Goal: Transaction & Acquisition: Download file/media

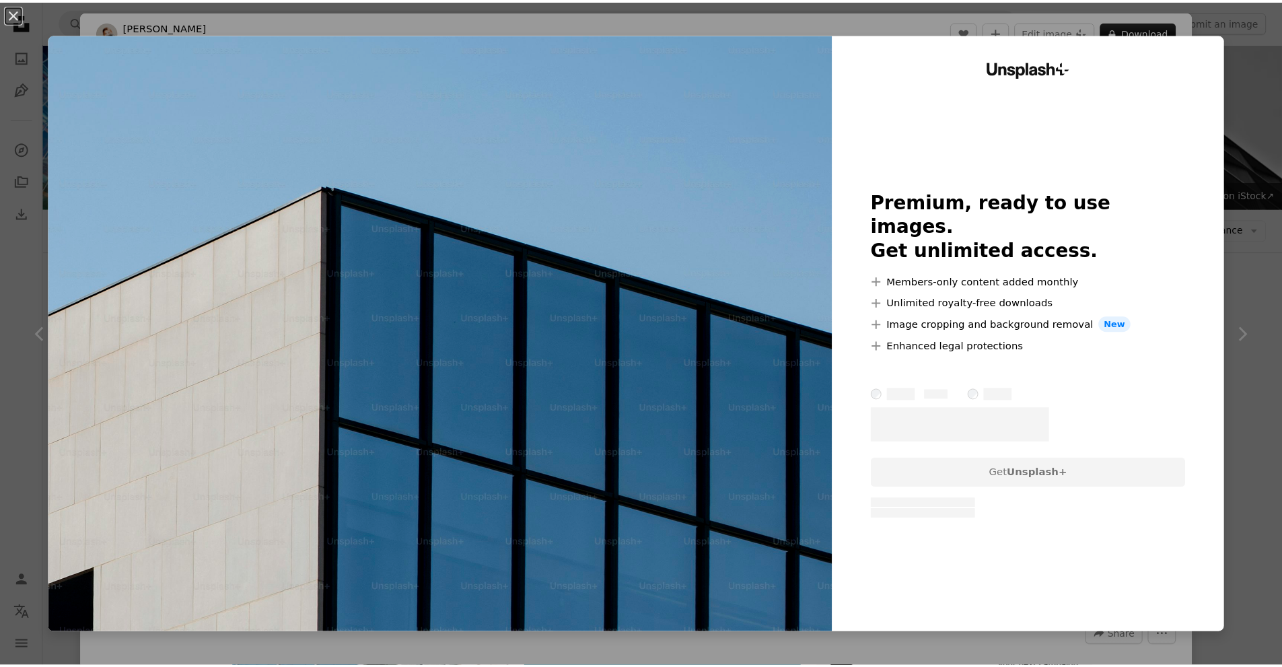
scroll to position [3931, 0]
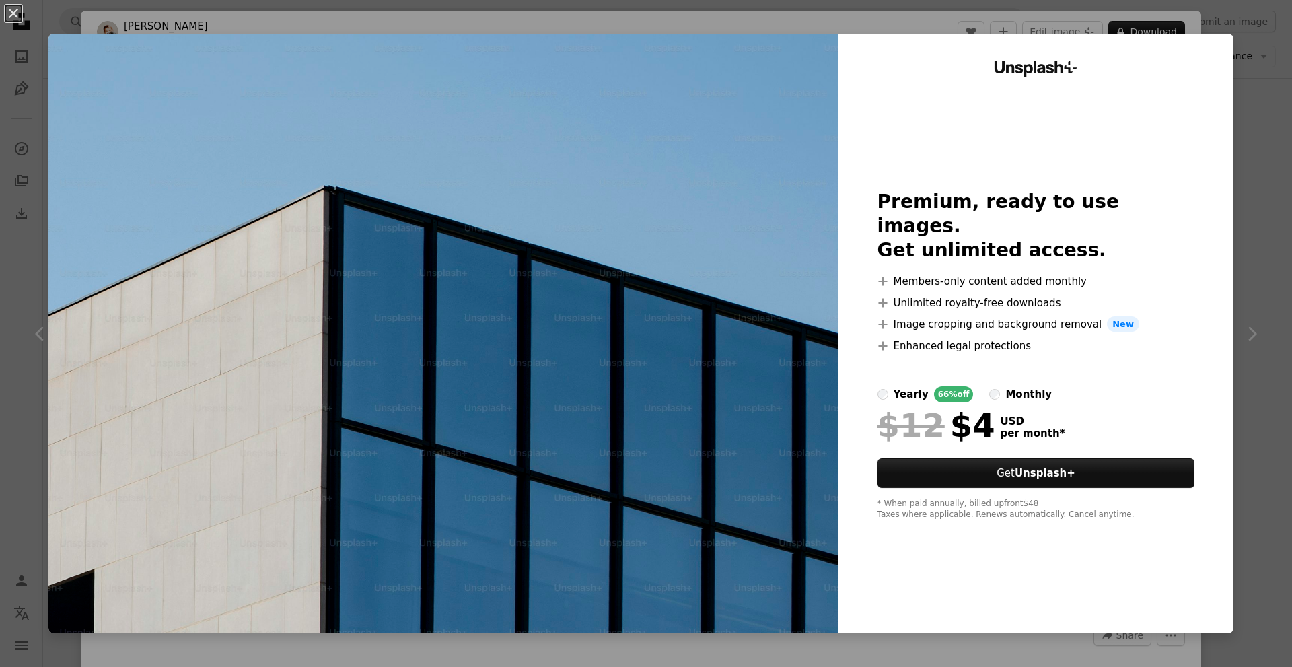
click at [989, 386] on label "monthly" at bounding box center [1020, 394] width 63 height 16
click at [1263, 161] on div "An X shape Unsplash+ Premium, ready to use images. Get unlimited access. A plus…" at bounding box center [646, 333] width 1292 height 667
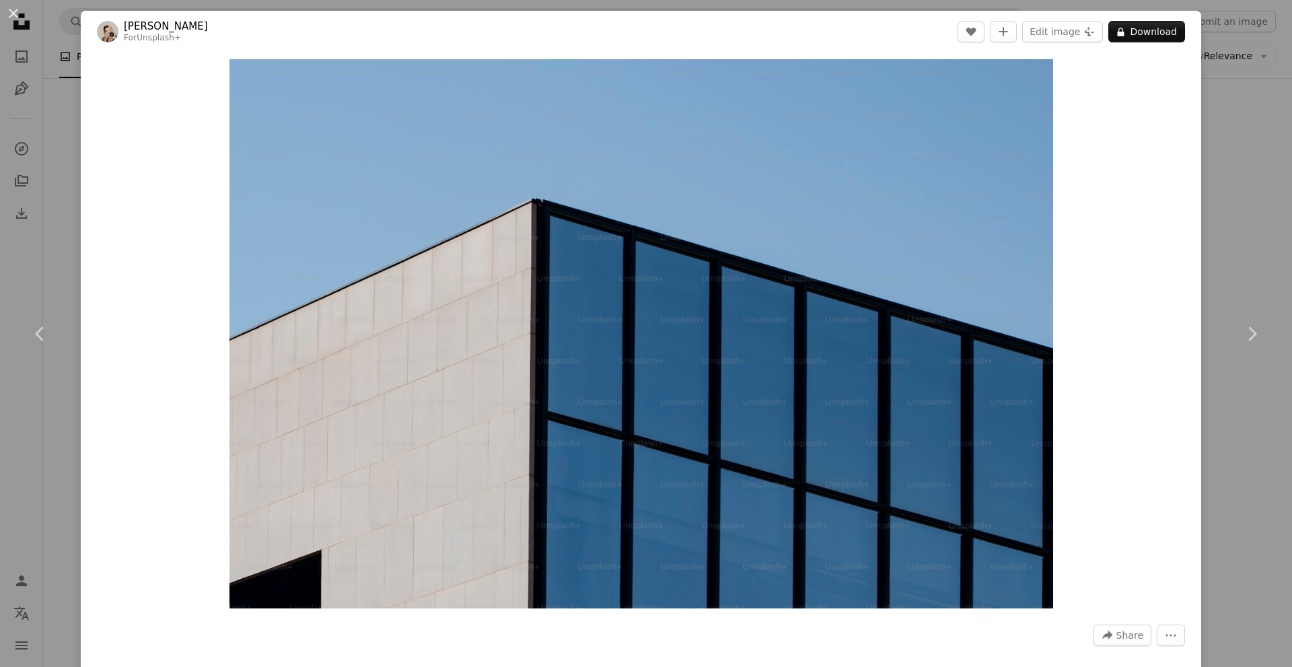
click at [1243, 183] on div "An X shape Chevron left Chevron right [PERSON_NAME] For Unsplash+ A heart A plu…" at bounding box center [646, 333] width 1292 height 667
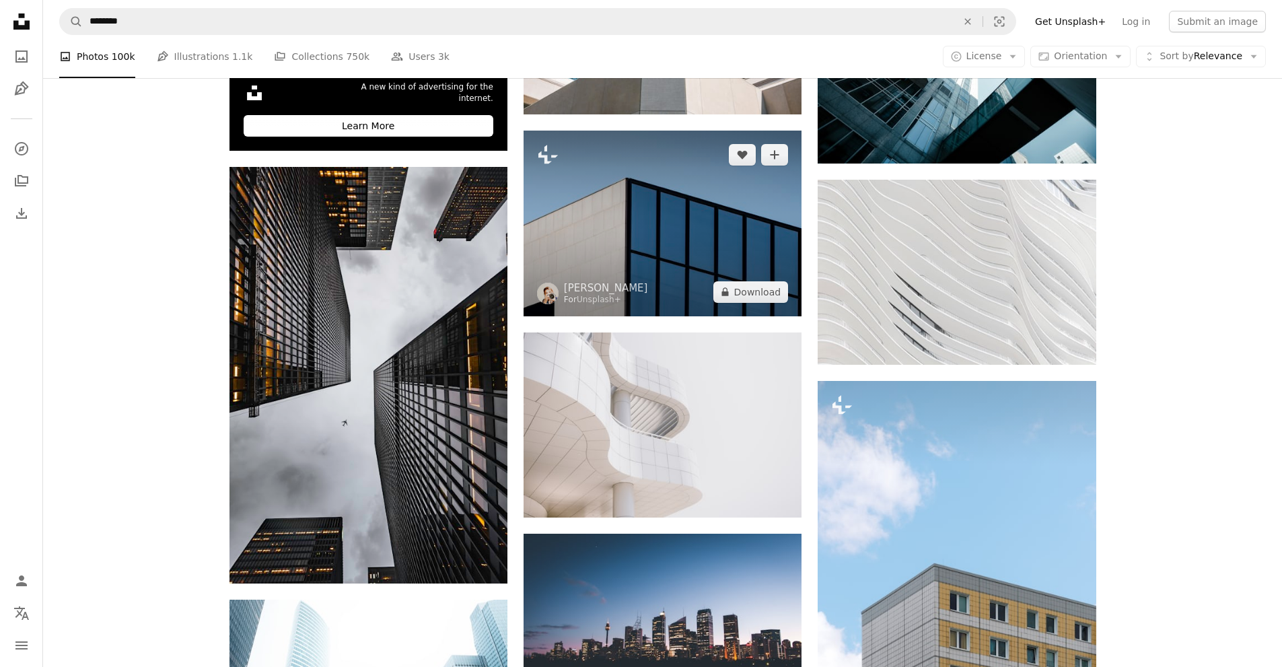
scroll to position [4066, 0]
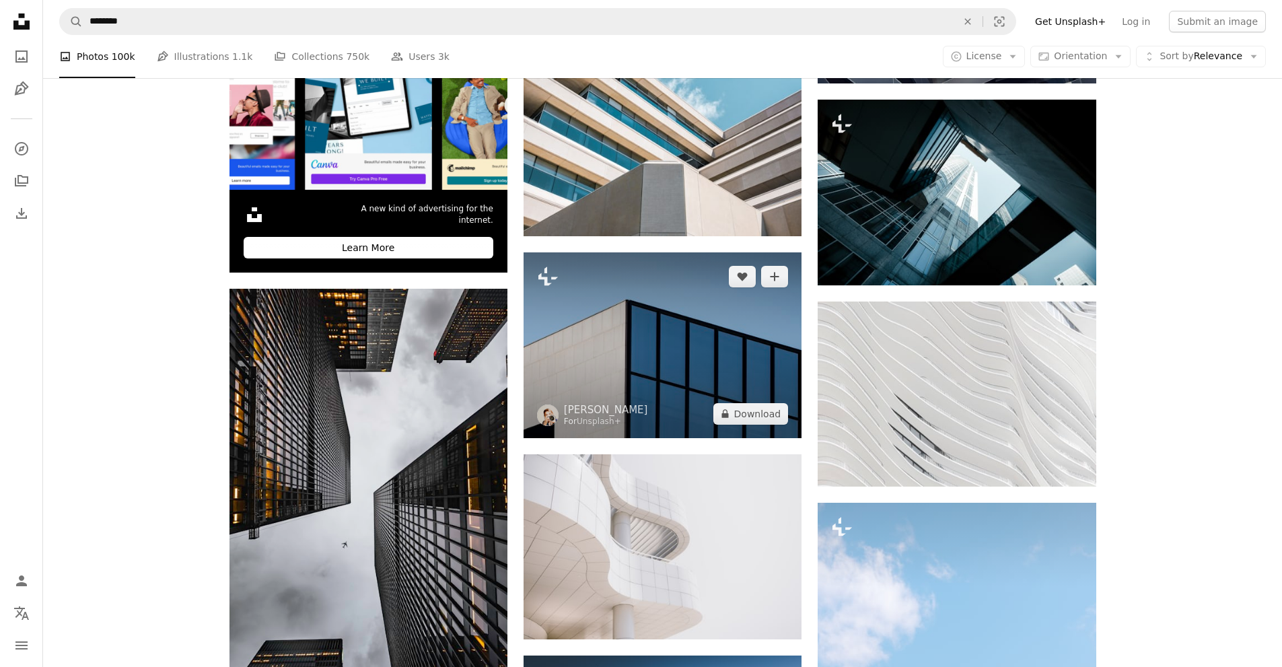
click at [673, 252] on img at bounding box center [663, 344] width 278 height 185
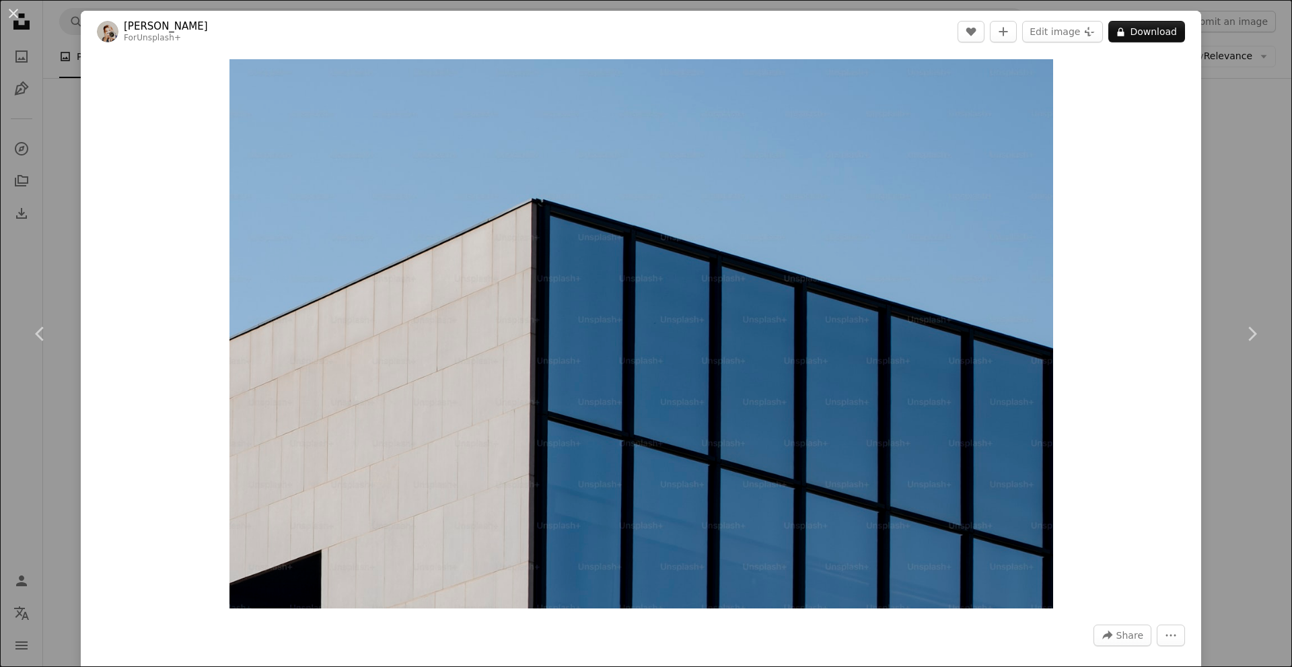
click at [1227, 142] on div "An X shape Chevron left Chevron right [PERSON_NAME] For Unsplash+ A heart A plu…" at bounding box center [646, 333] width 1292 height 667
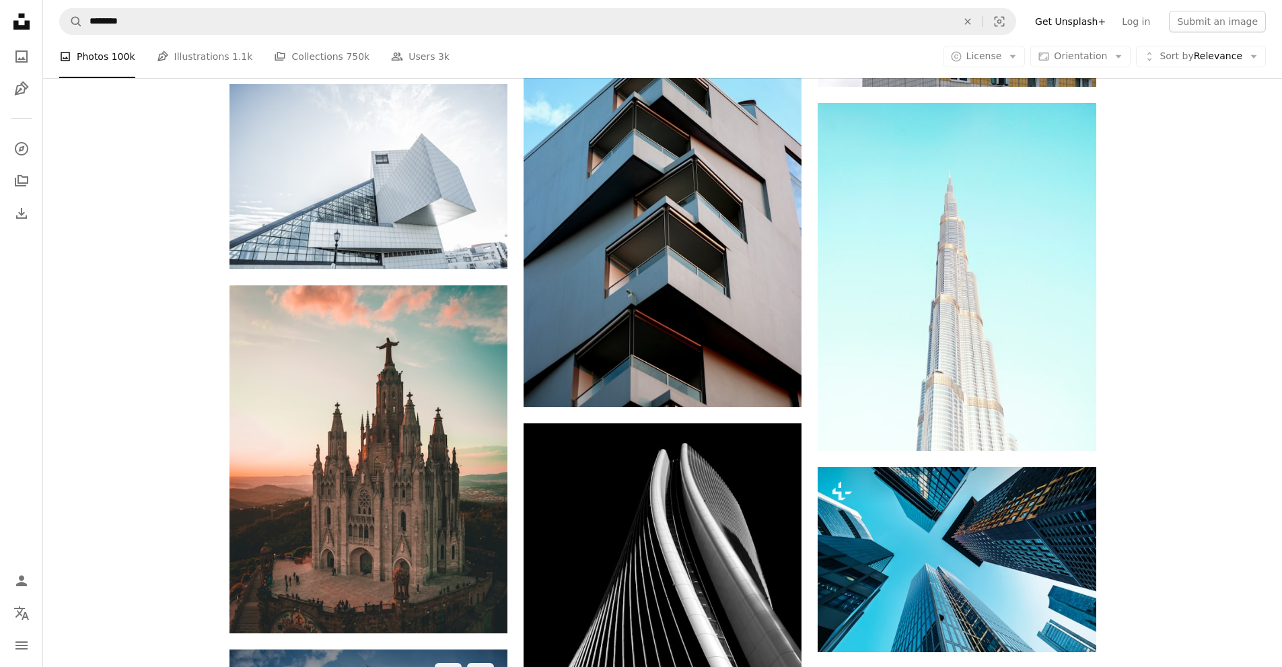
scroll to position [5076, 0]
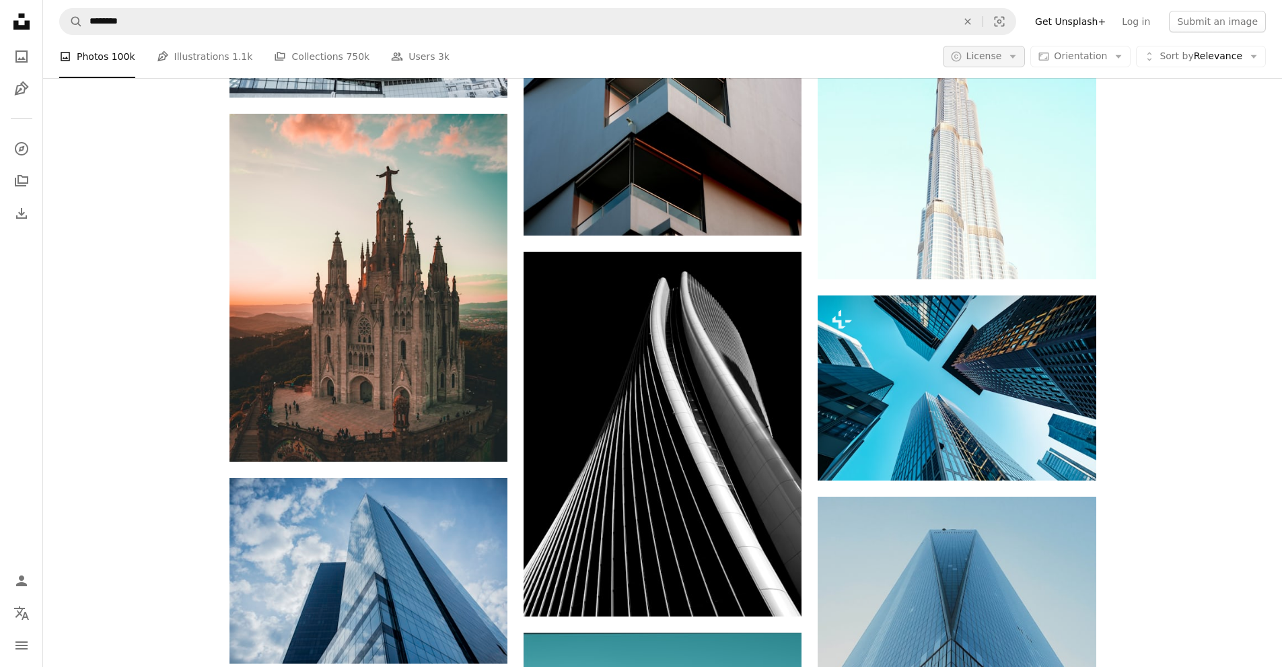
click at [1002, 59] on span "License" at bounding box center [985, 55] width 36 height 11
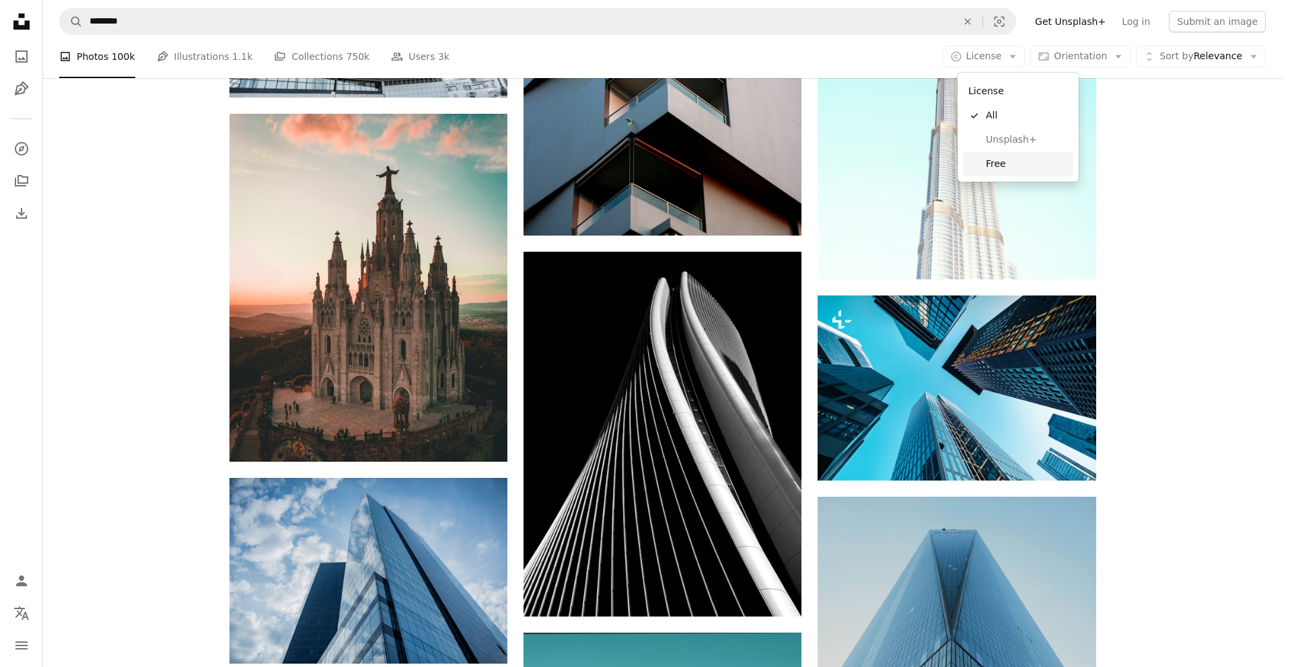
click at [1002, 164] on span "Free" at bounding box center [1027, 164] width 82 height 13
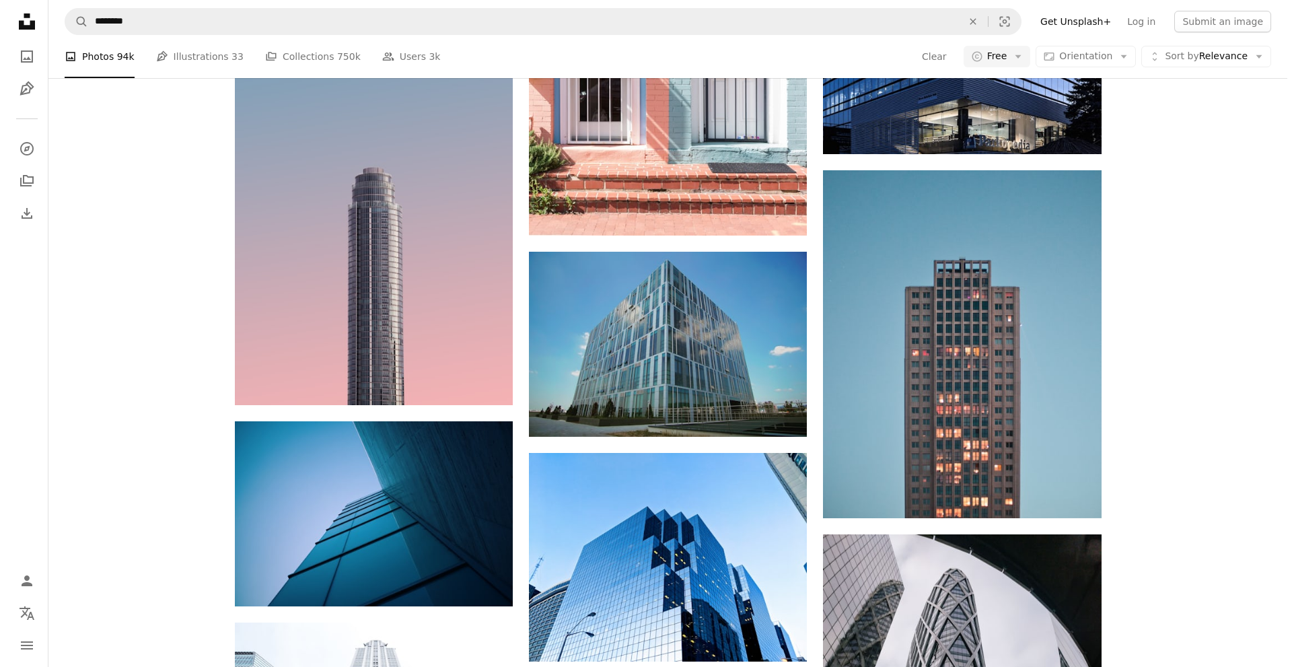
scroll to position [3904, 0]
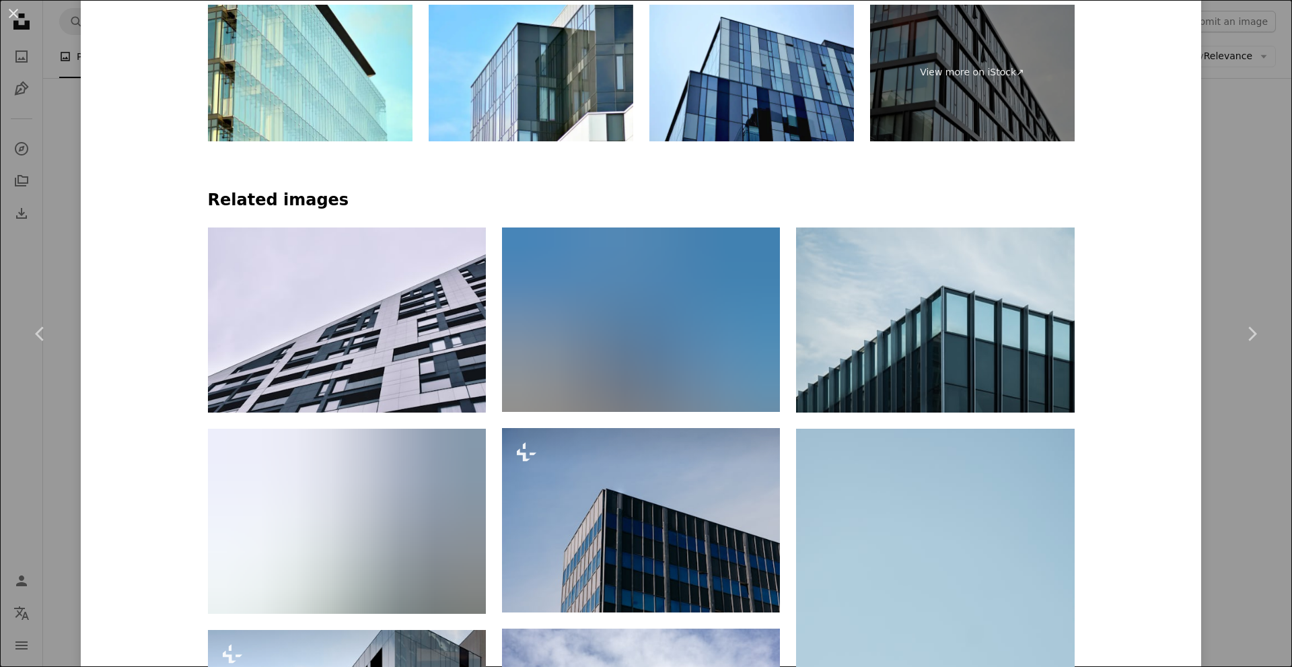
scroll to position [1010, 0]
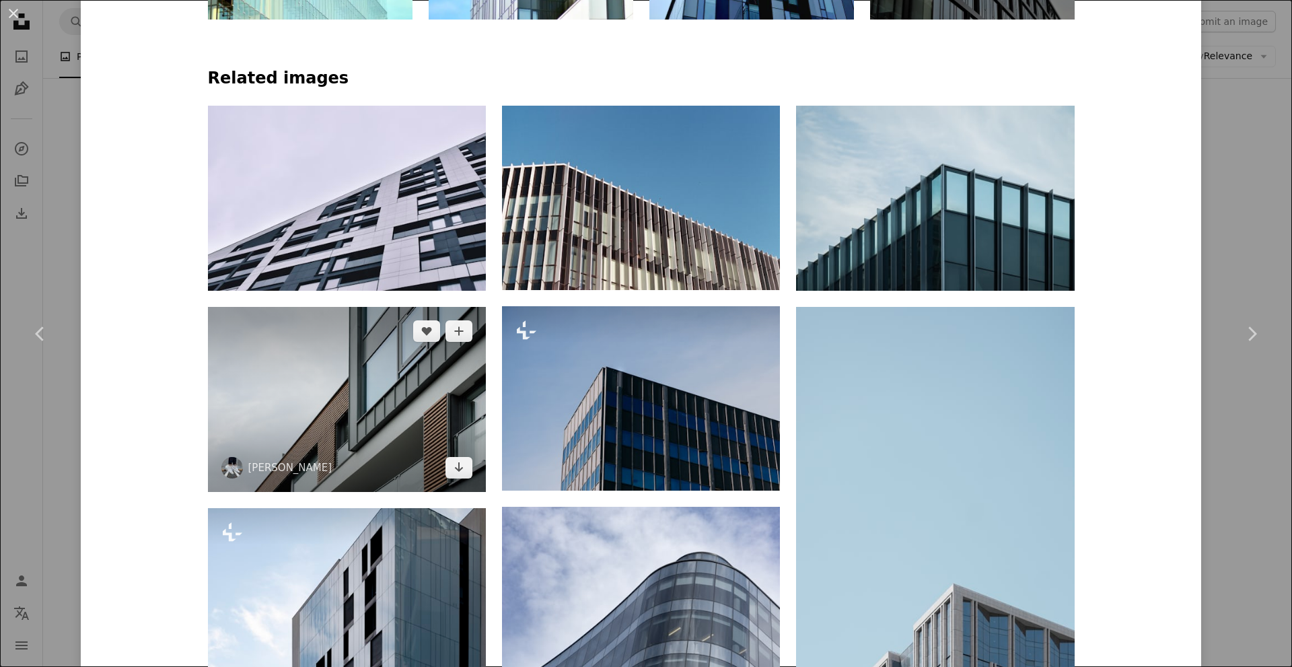
click at [403, 307] on img at bounding box center [347, 399] width 278 height 185
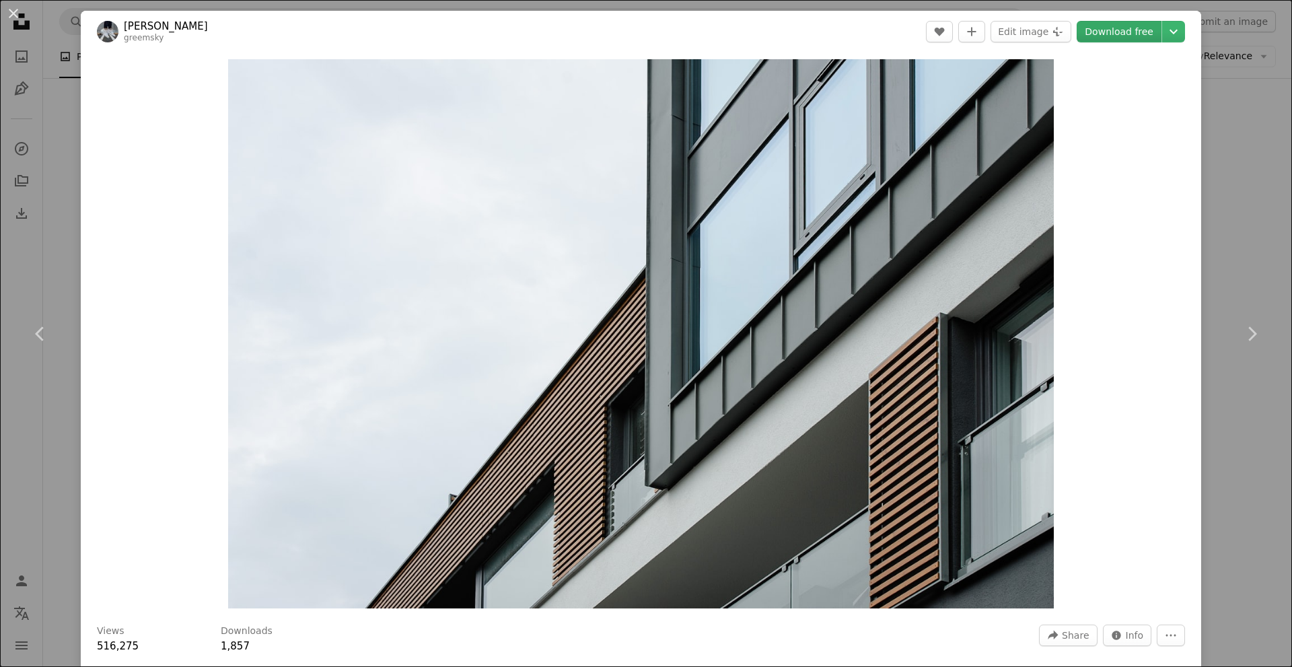
click at [1136, 31] on link "Download free" at bounding box center [1119, 32] width 85 height 22
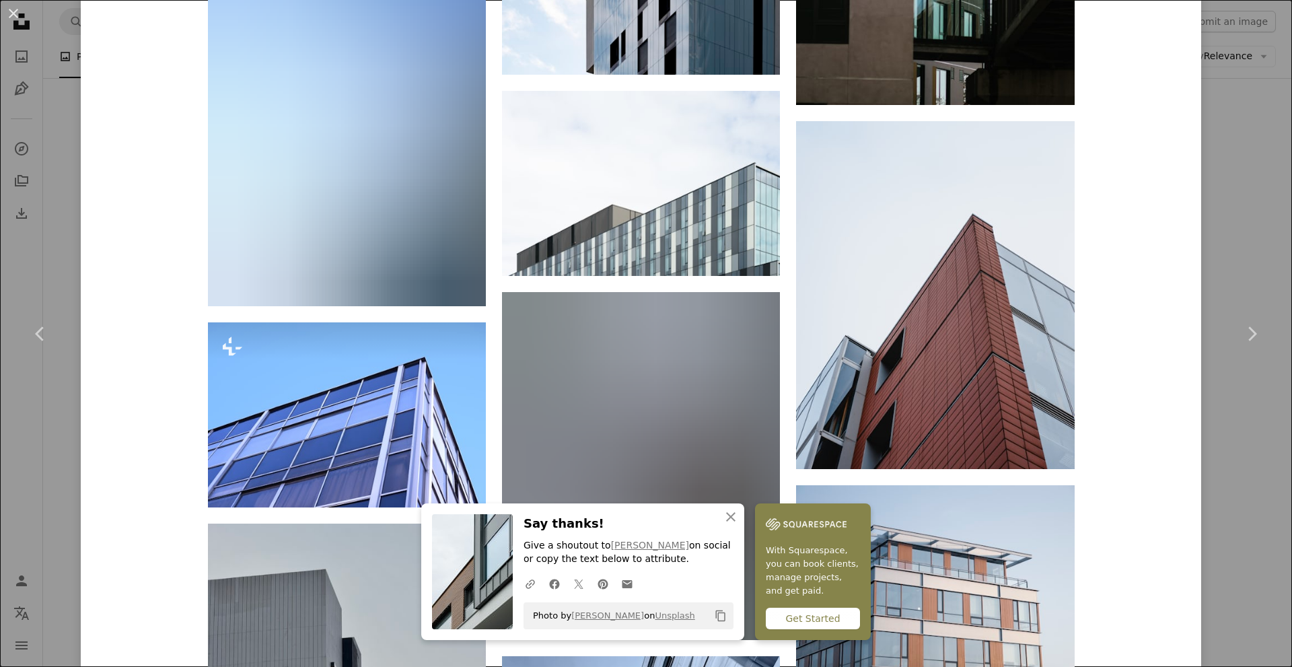
scroll to position [1750, 0]
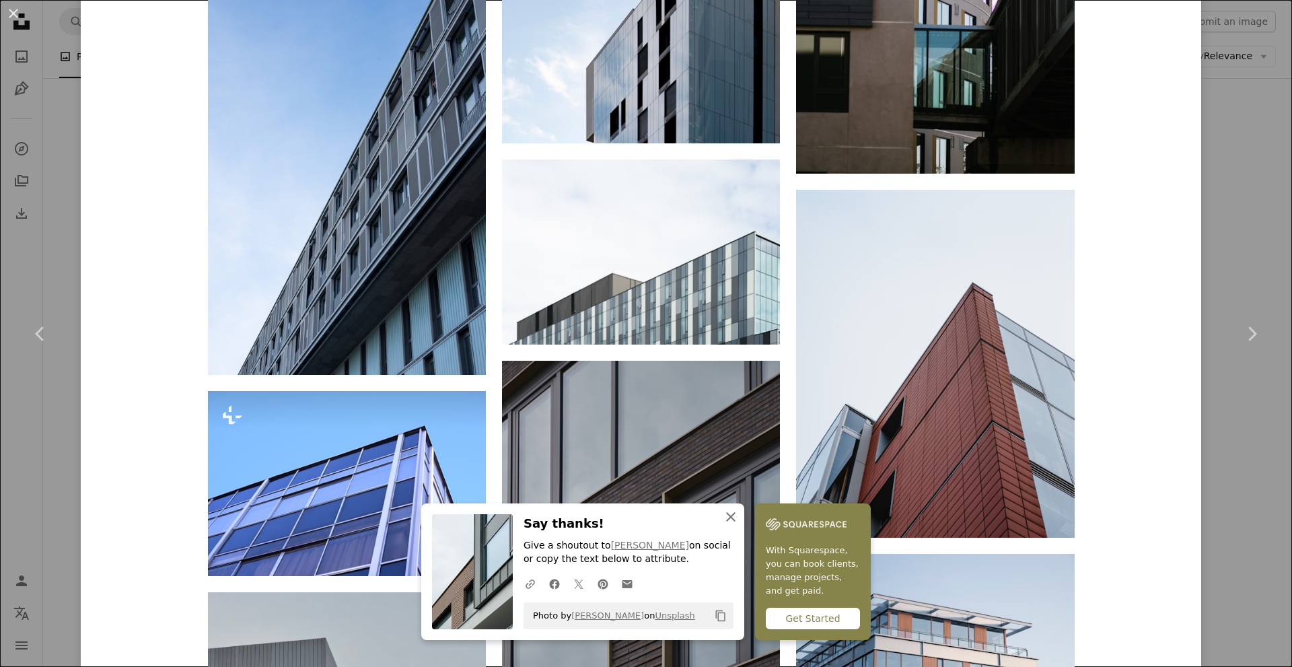
click at [739, 517] on icon "An X shape" at bounding box center [731, 517] width 16 height 16
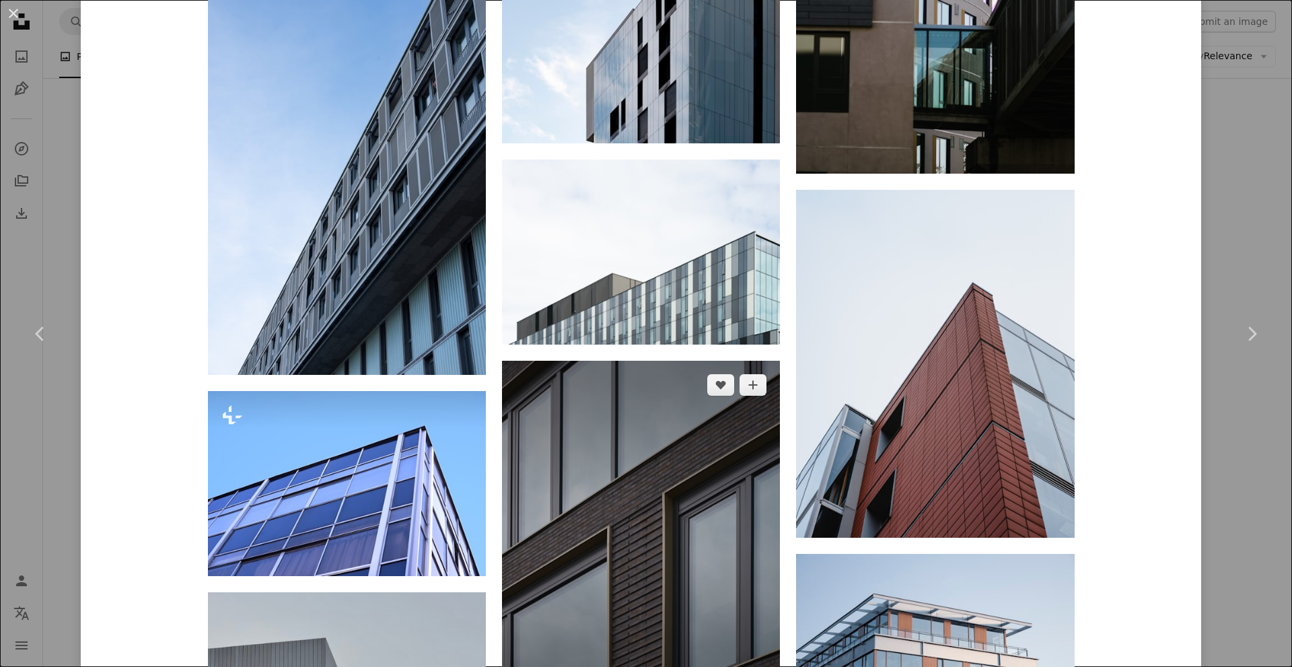
click at [667, 361] on img at bounding box center [641, 535] width 278 height 348
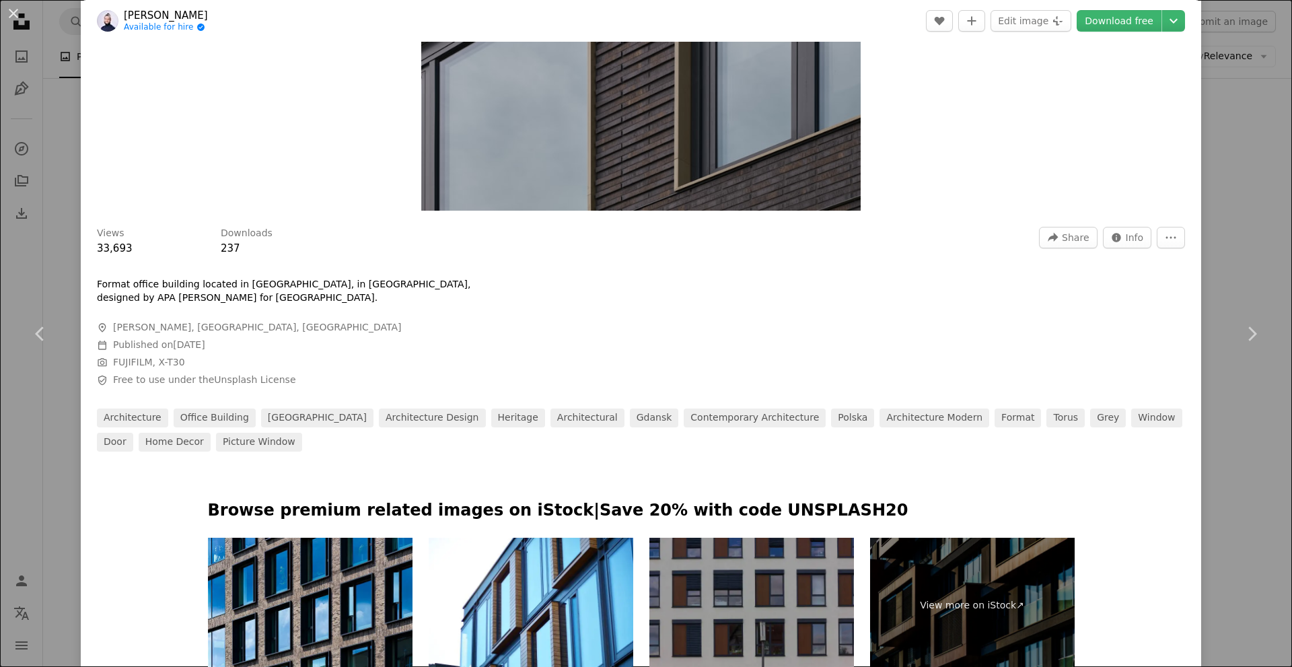
scroll to position [337, 0]
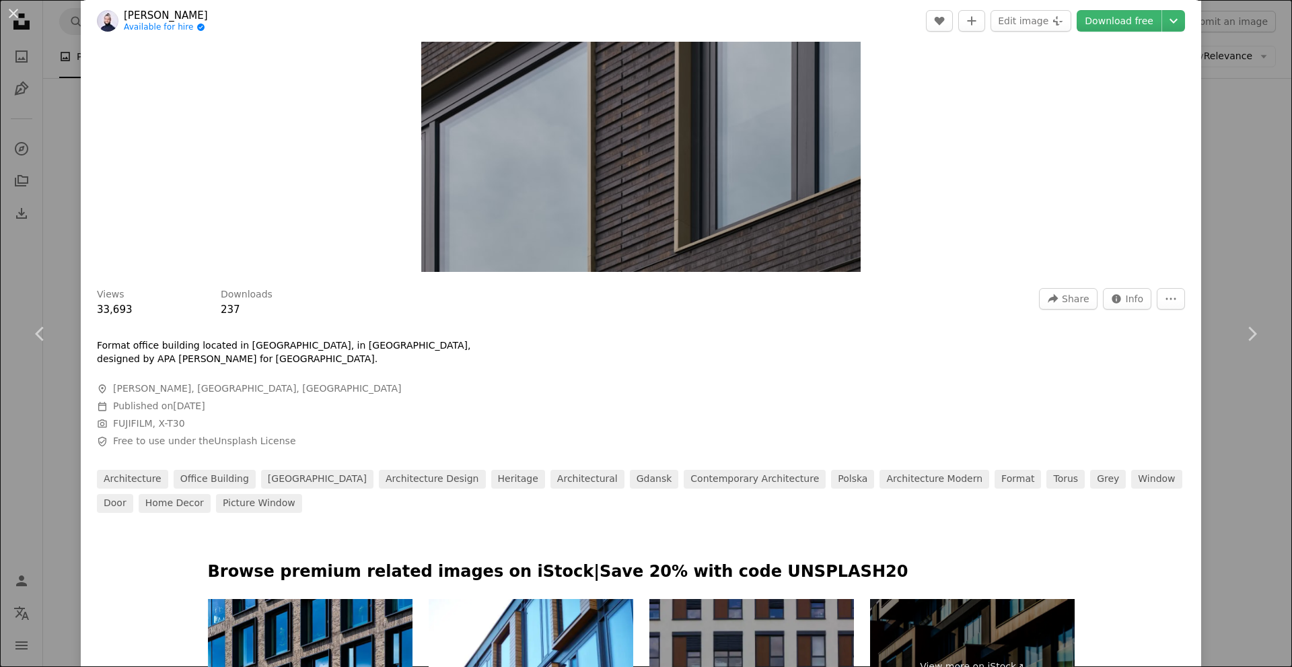
click at [1226, 171] on div "An X shape Chevron left Chevron right [PERSON_NAME] Available for hire A checkm…" at bounding box center [646, 333] width 1292 height 667
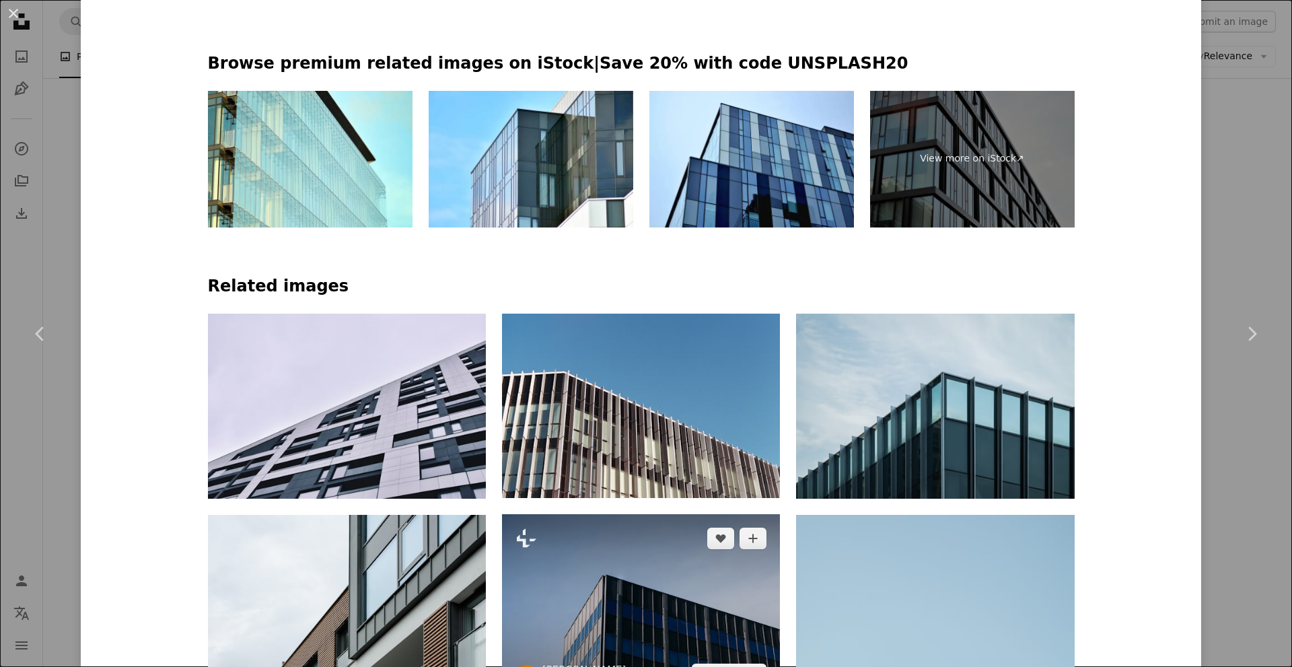
scroll to position [808, 0]
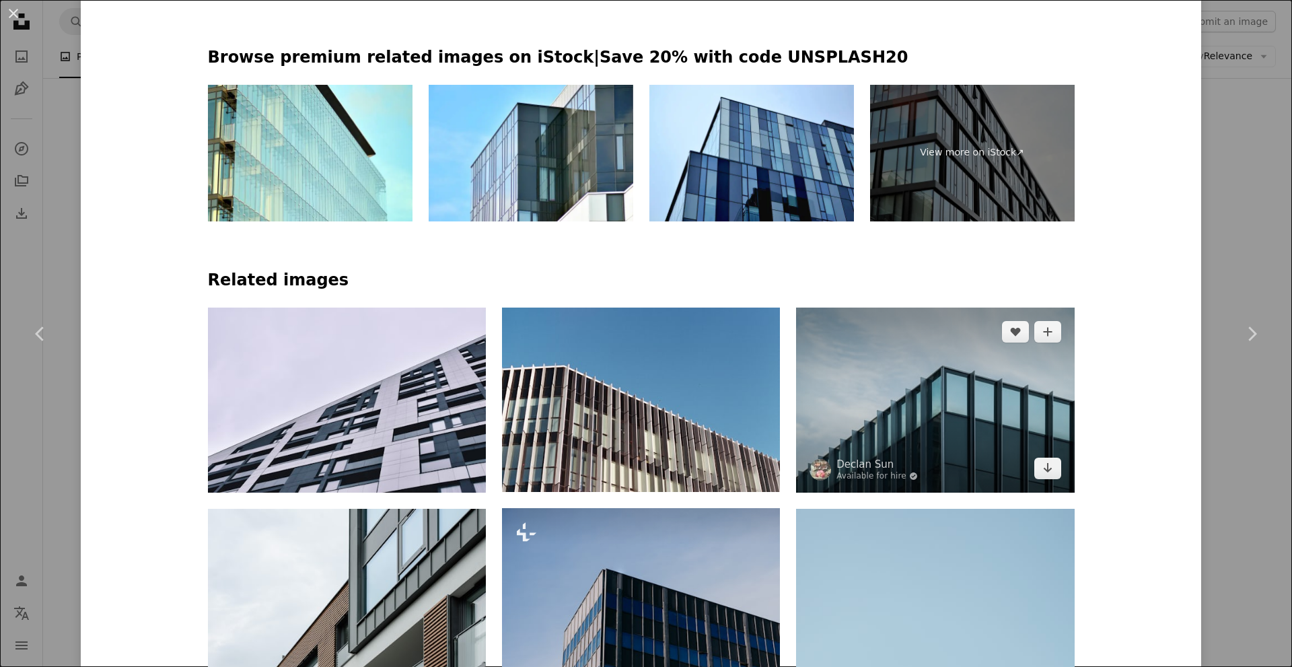
click at [954, 308] on img at bounding box center [935, 400] width 278 height 185
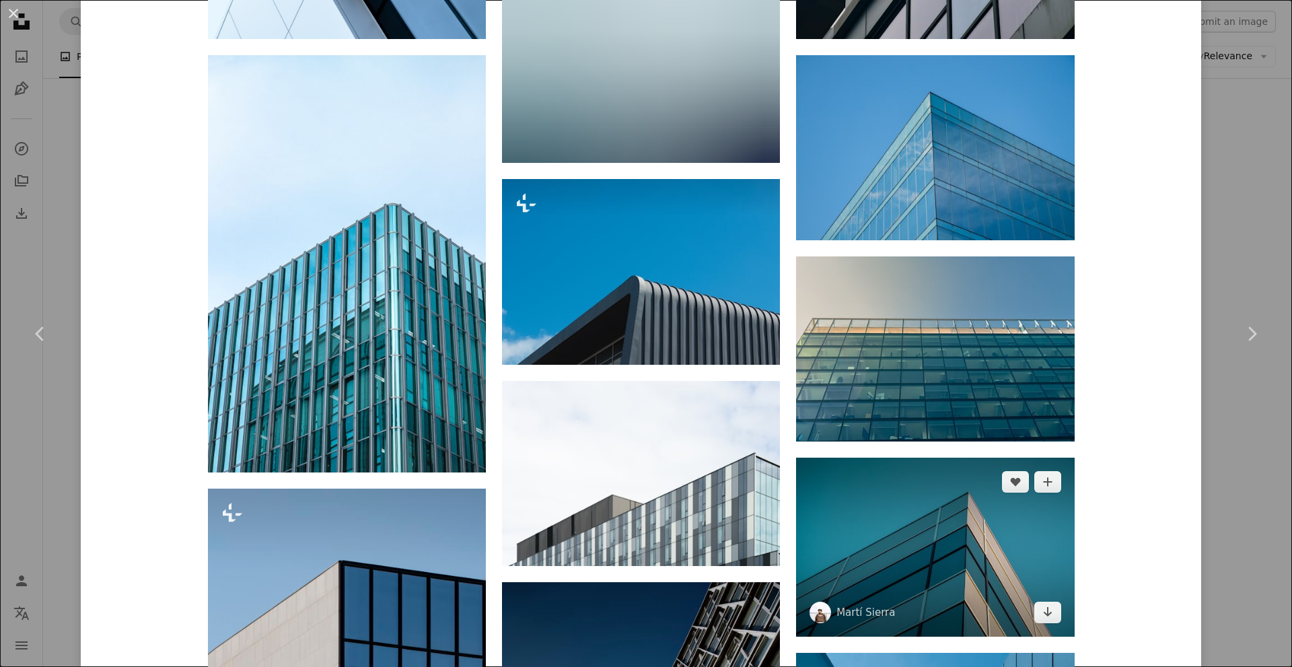
scroll to position [1885, 0]
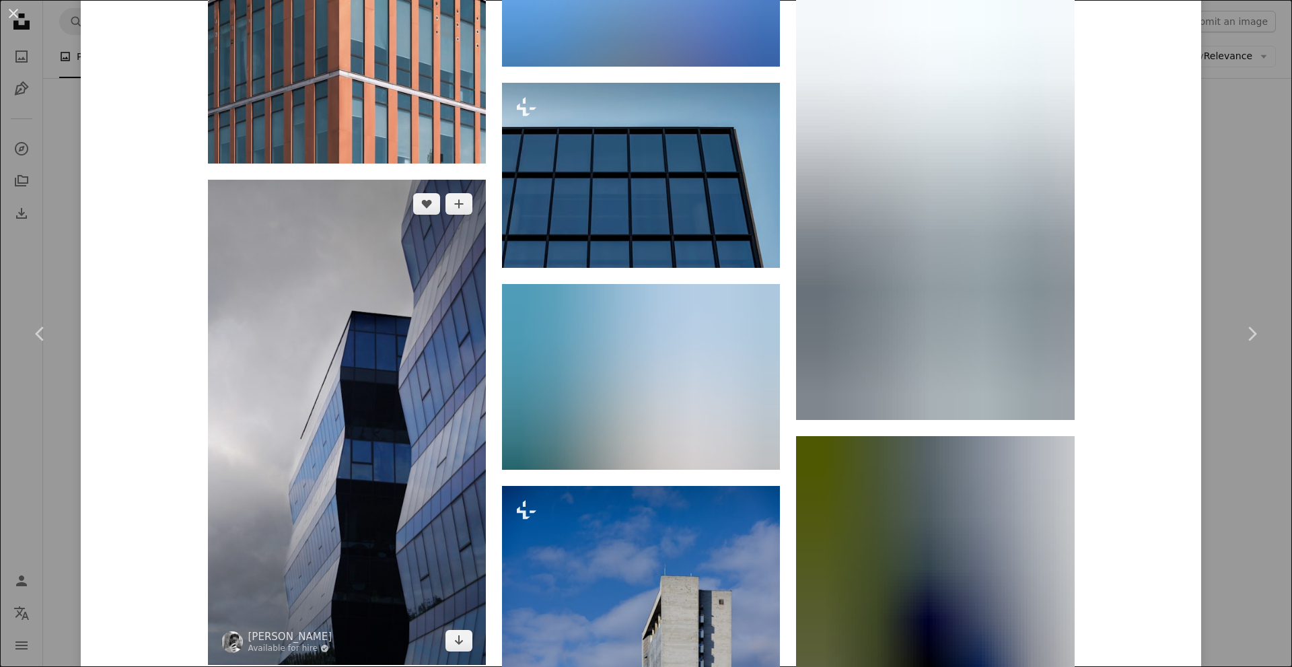
scroll to position [3702, 0]
